Goal: Information Seeking & Learning: Learn about a topic

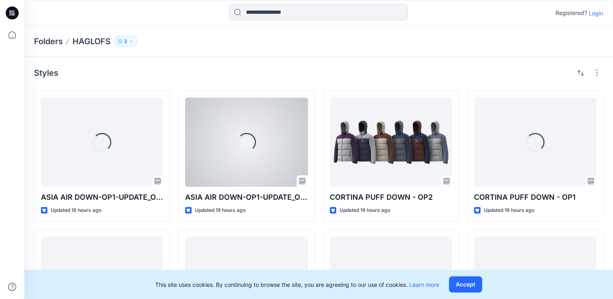
scroll to position [70, 0]
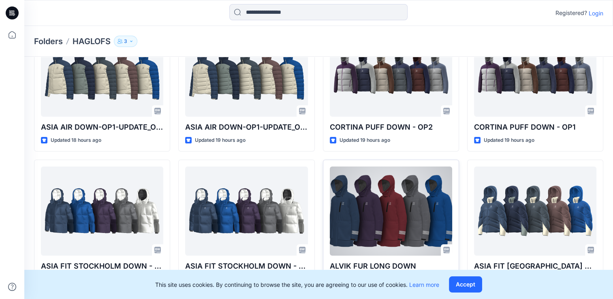
click at [400, 228] on div at bounding box center [391, 211] width 122 height 89
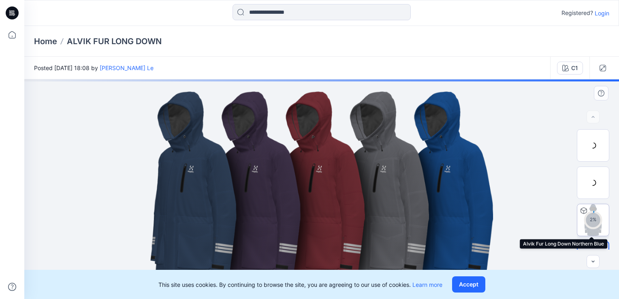
click at [581, 223] on div "2 %" at bounding box center [593, 220] width 32 height 32
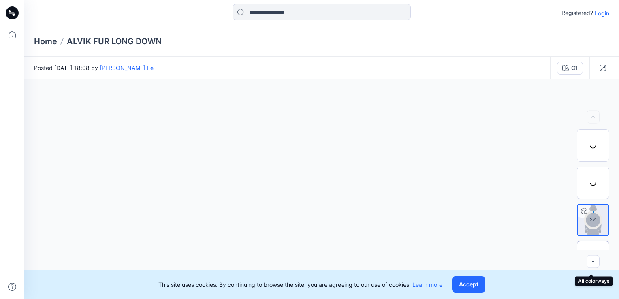
click at [583, 244] on div at bounding box center [593, 257] width 32 height 32
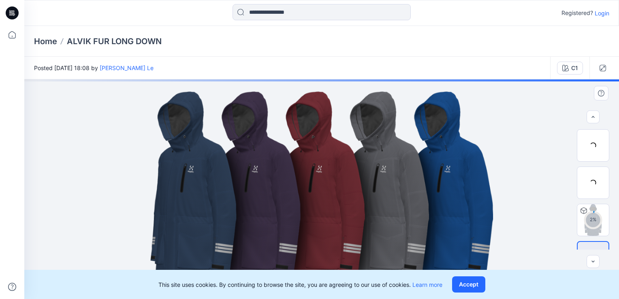
scroll to position [24, 0]
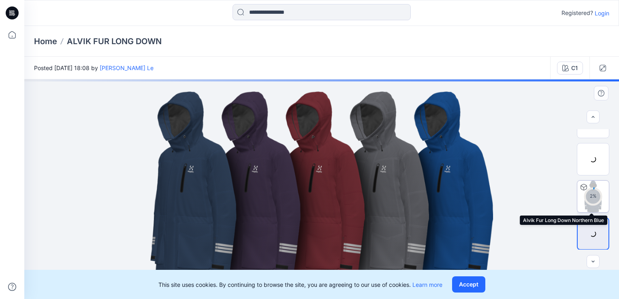
click at [586, 200] on circle at bounding box center [593, 196] width 16 height 16
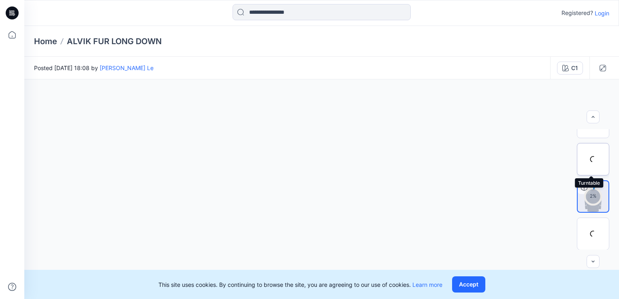
click at [589, 168] on div at bounding box center [593, 159] width 32 height 32
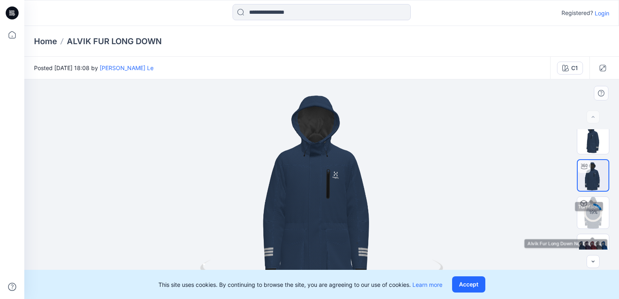
scroll to position [0, 0]
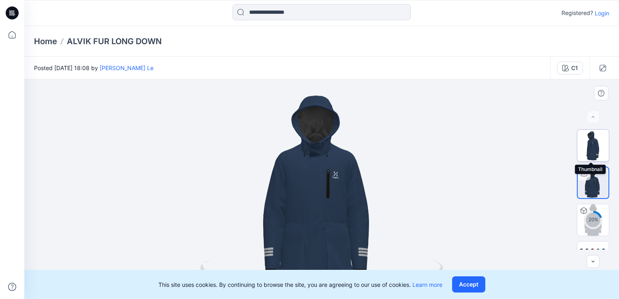
click at [587, 146] on img at bounding box center [594, 146] width 32 height 32
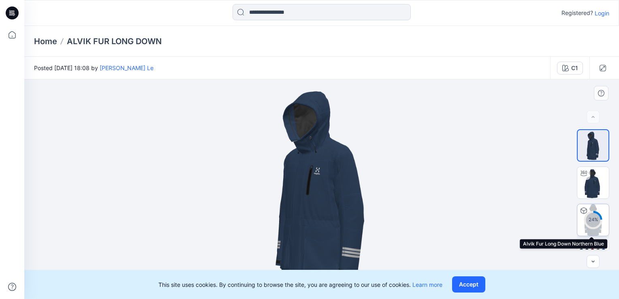
click at [592, 223] on div "24 %" at bounding box center [593, 219] width 19 height 7
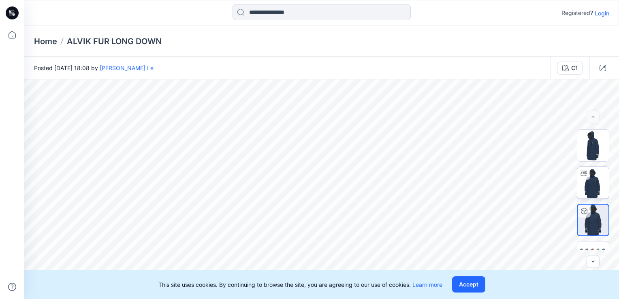
click at [588, 181] on img at bounding box center [594, 183] width 32 height 32
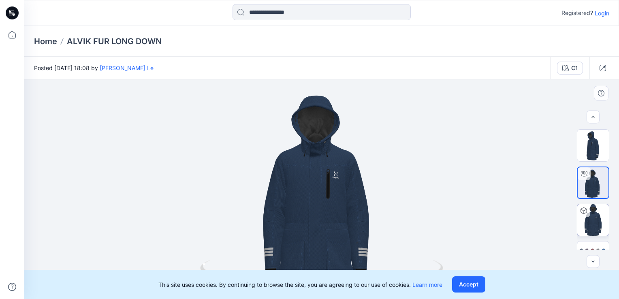
scroll to position [24, 0]
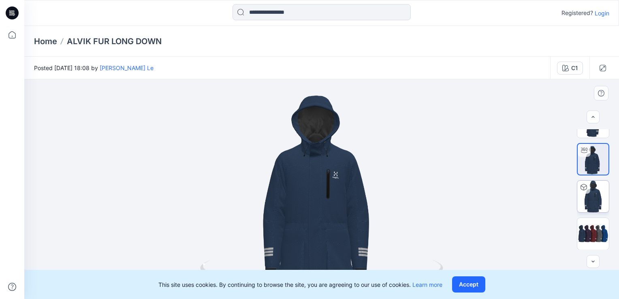
click at [364, 225] on div at bounding box center [321, 189] width 595 height 220
click at [480, 287] on button "Accept" at bounding box center [468, 284] width 33 height 16
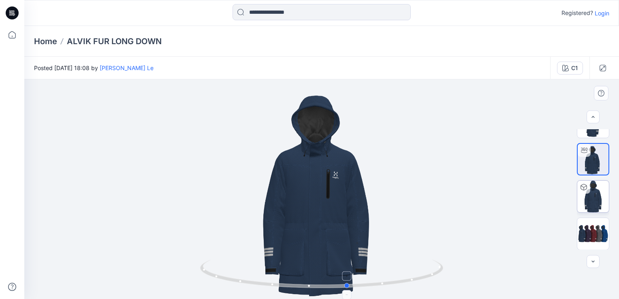
drag, startPoint x: 325, startPoint y: 288, endPoint x: 351, endPoint y: 284, distance: 26.3
click at [351, 284] on icon at bounding box center [322, 275] width 245 height 30
click at [595, 206] on img at bounding box center [594, 197] width 32 height 32
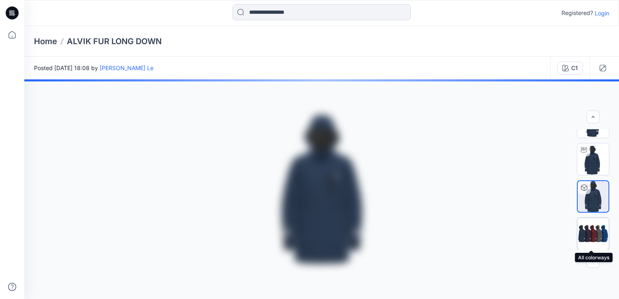
click at [594, 233] on img at bounding box center [594, 233] width 32 height 19
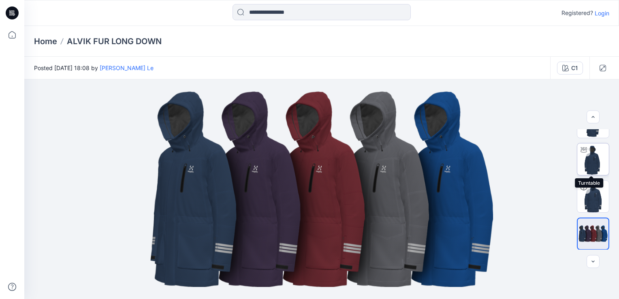
click at [597, 166] on img at bounding box center [594, 160] width 32 height 32
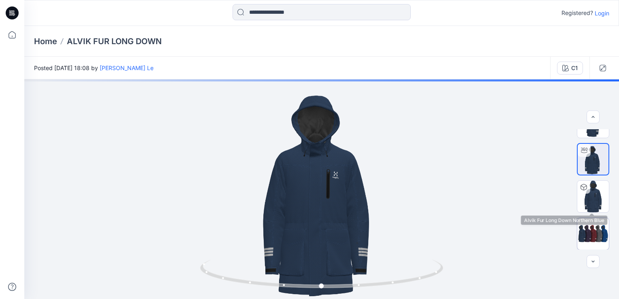
click at [589, 230] on img at bounding box center [594, 233] width 32 height 19
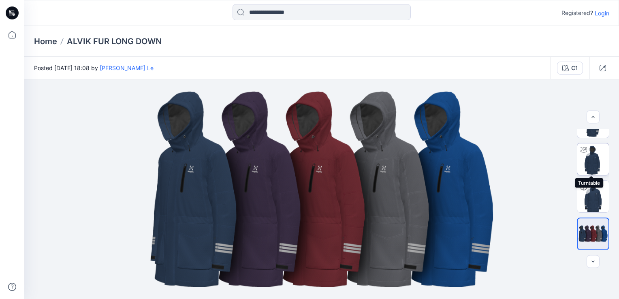
click at [589, 164] on img at bounding box center [594, 160] width 32 height 32
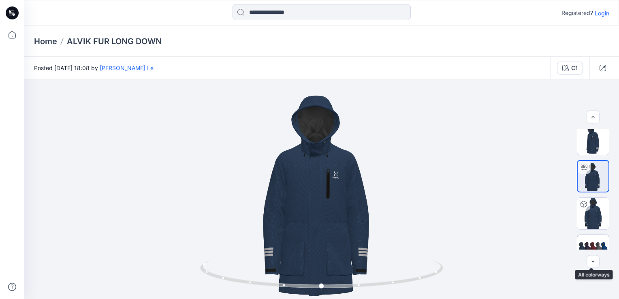
scroll to position [0, 0]
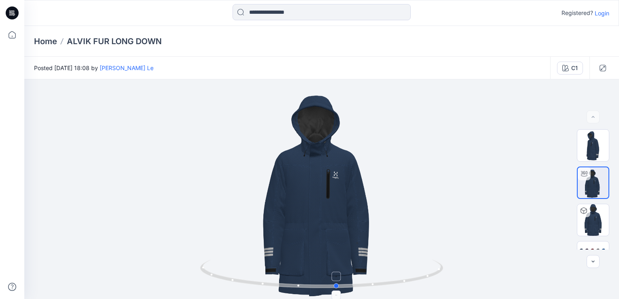
drag, startPoint x: 405, startPoint y: 241, endPoint x: 420, endPoint y: 277, distance: 39.2
click at [420, 277] on div at bounding box center [321, 189] width 595 height 220
drag, startPoint x: 387, startPoint y: 231, endPoint x: 363, endPoint y: 246, distance: 27.8
click at [363, 246] on div at bounding box center [321, 189] width 595 height 220
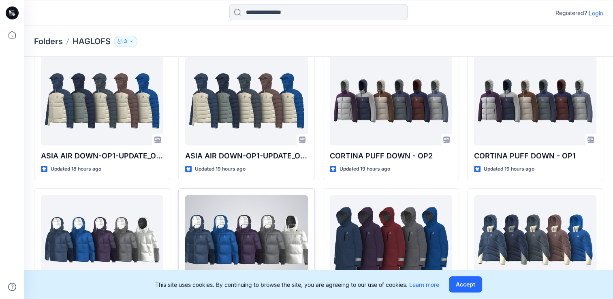
scroll to position [70, 0]
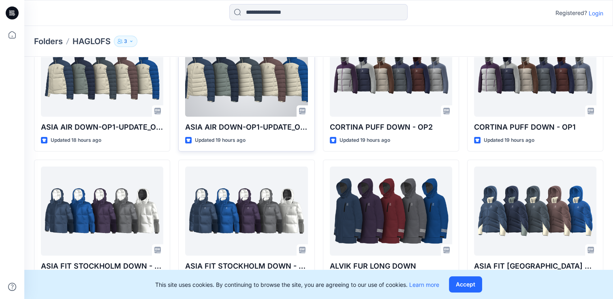
click at [235, 119] on div "ASIA AIR DOWN-OP1-UPDATE_OP1 Updated 19 hours ago" at bounding box center [246, 86] width 136 height 131
click at [234, 122] on p "ASIA AIR DOWN-OP1-UPDATE_OP1" at bounding box center [246, 127] width 122 height 11
click at [243, 90] on div at bounding box center [246, 72] width 122 height 89
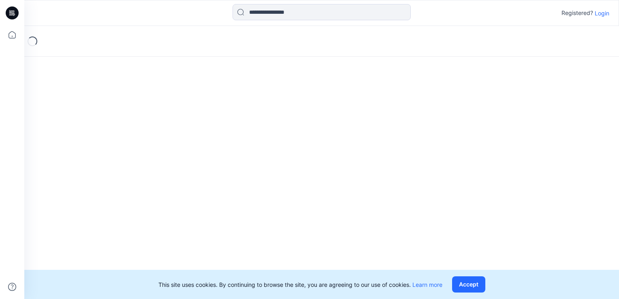
click at [243, 90] on div "Loading..." at bounding box center [321, 162] width 595 height 273
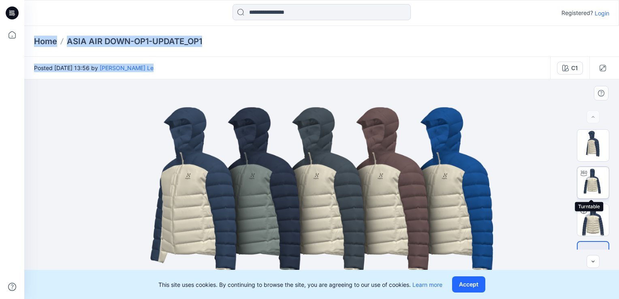
click at [590, 175] on img at bounding box center [594, 183] width 32 height 32
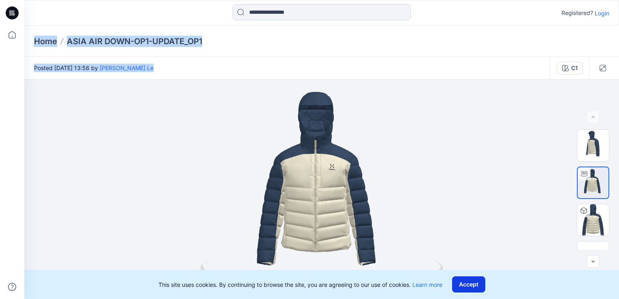
click at [476, 284] on button "Accept" at bounding box center [468, 284] width 33 height 16
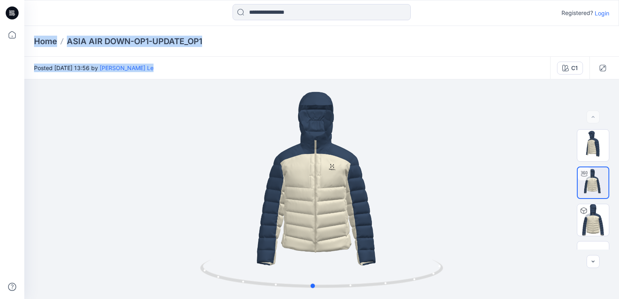
drag, startPoint x: 322, startPoint y: 288, endPoint x: 313, endPoint y: 303, distance: 17.1
click at [313, 299] on html "Registered? Login Home ASIA AIR DOWN-OP1-UPDATE_OP1 Posted Wednesday, August 13…" at bounding box center [309, 149] width 619 height 299
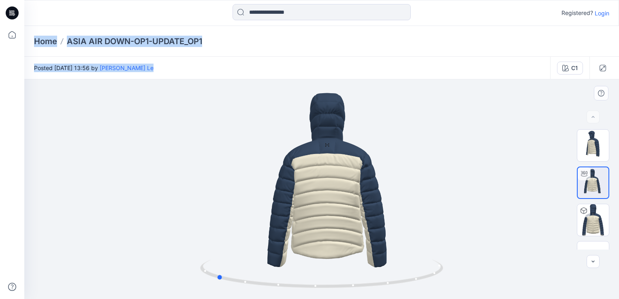
drag, startPoint x: 314, startPoint y: 288, endPoint x: 461, endPoint y: 281, distance: 146.9
click at [461, 281] on div at bounding box center [321, 189] width 595 height 220
click at [588, 218] on img at bounding box center [594, 220] width 32 height 32
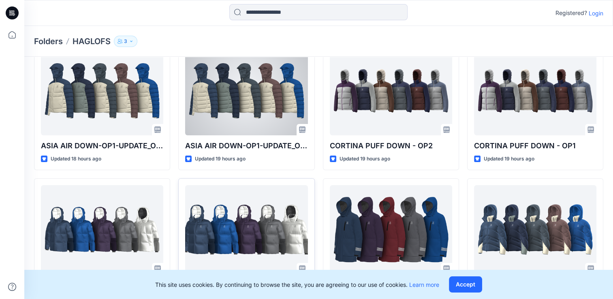
scroll to position [70, 0]
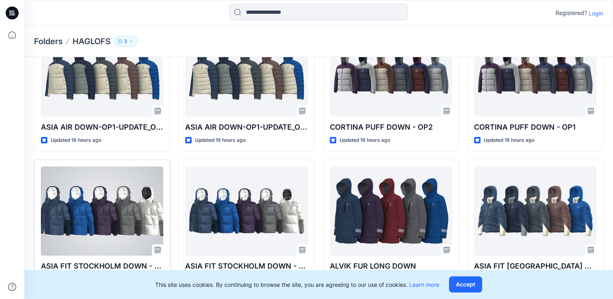
click at [122, 212] on div at bounding box center [102, 211] width 122 height 89
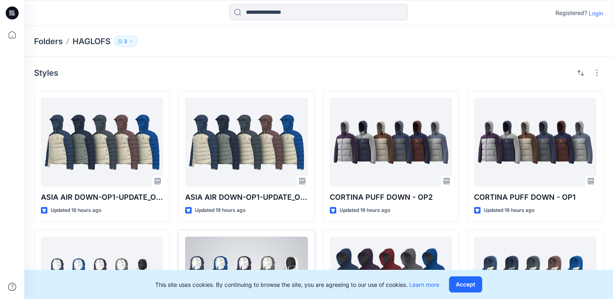
scroll to position [70, 0]
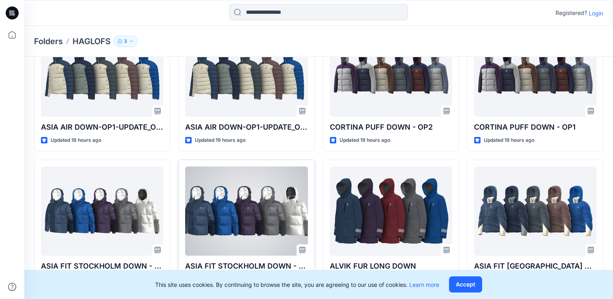
click at [227, 202] on div at bounding box center [246, 211] width 122 height 89
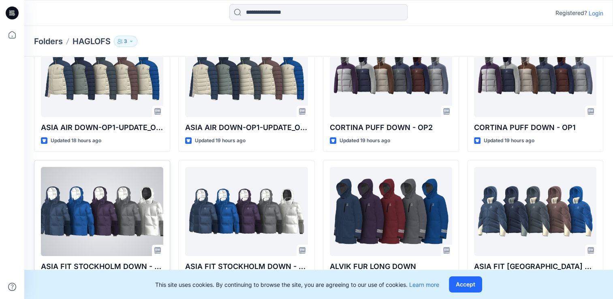
scroll to position [70, 0]
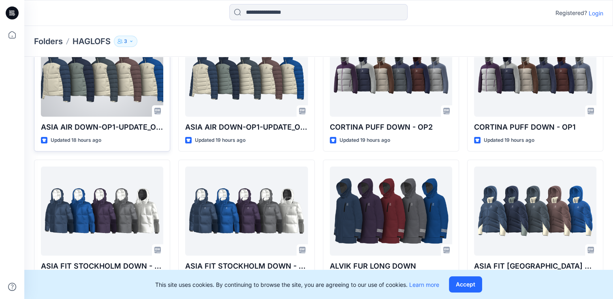
click at [114, 106] on div at bounding box center [102, 72] width 122 height 89
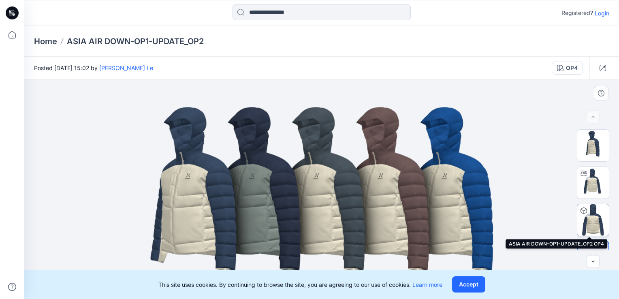
click at [595, 224] on img at bounding box center [594, 220] width 32 height 32
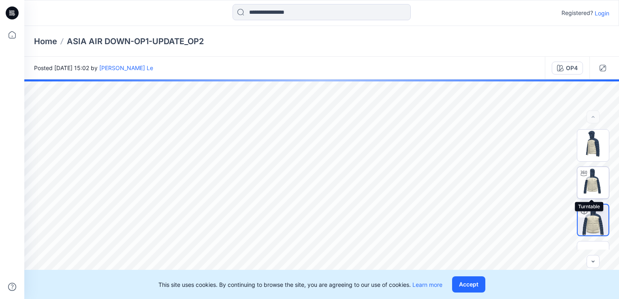
click at [590, 181] on img at bounding box center [594, 183] width 32 height 32
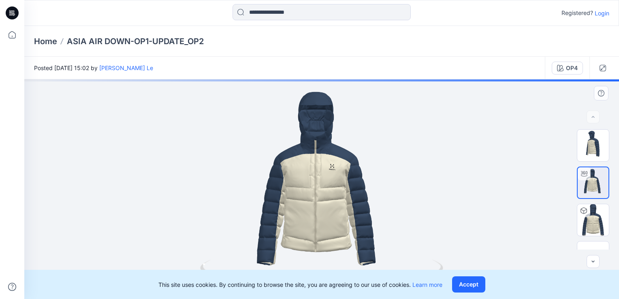
click at [470, 287] on button "Accept" at bounding box center [468, 284] width 33 height 16
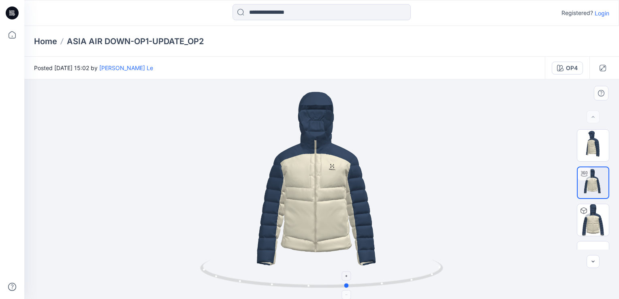
drag, startPoint x: 323, startPoint y: 289, endPoint x: 349, endPoint y: 278, distance: 28.3
click at [349, 278] on icon at bounding box center [322, 275] width 245 height 30
